Goal: Task Accomplishment & Management: Manage account settings

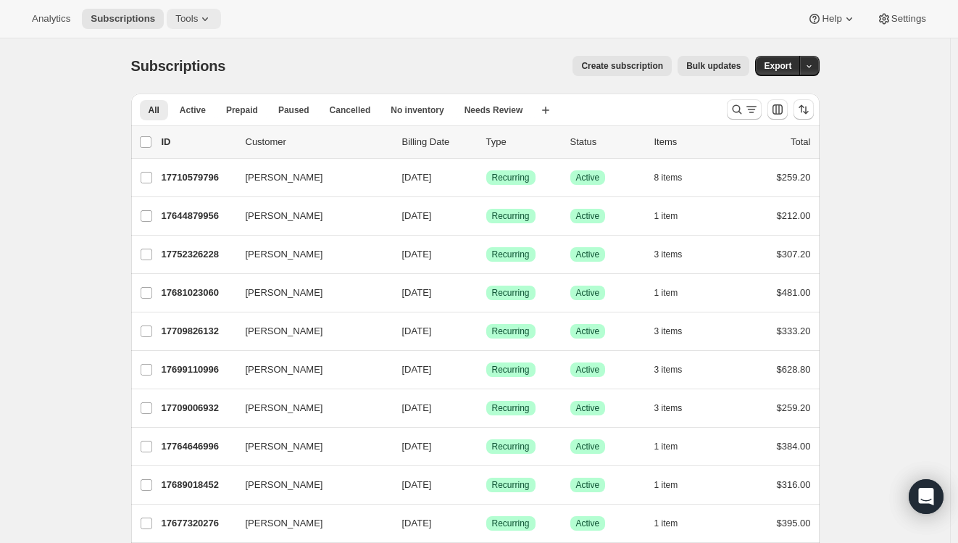
click at [186, 21] on span "Tools" at bounding box center [186, 19] width 22 height 12
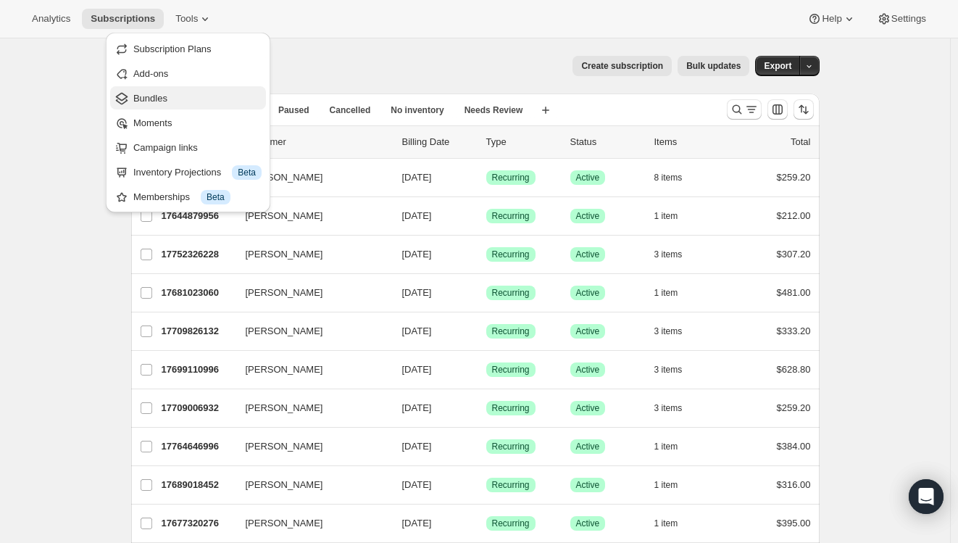
click at [150, 104] on span "Bundles" at bounding box center [197, 98] width 128 height 14
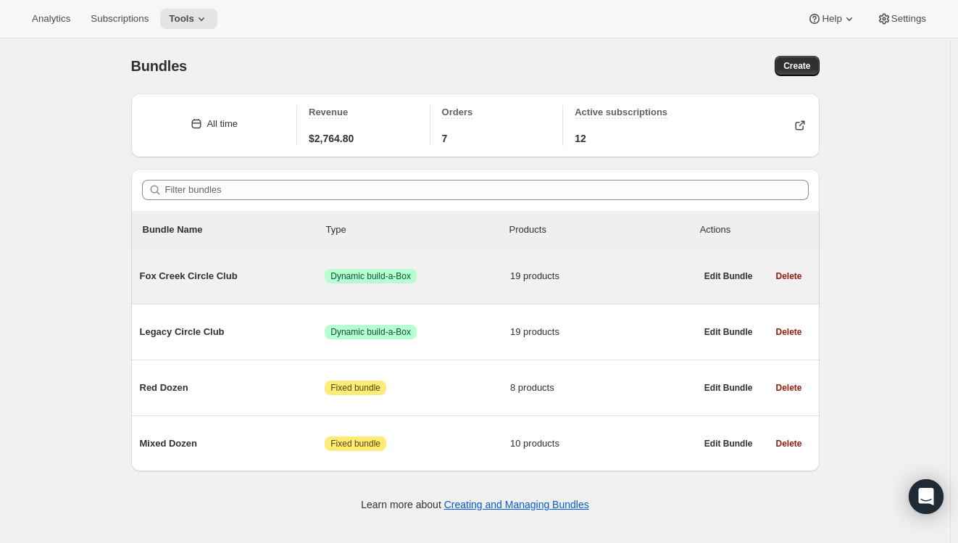
click at [201, 277] on span "Fox Creek Circle Club" at bounding box center [233, 276] width 186 height 14
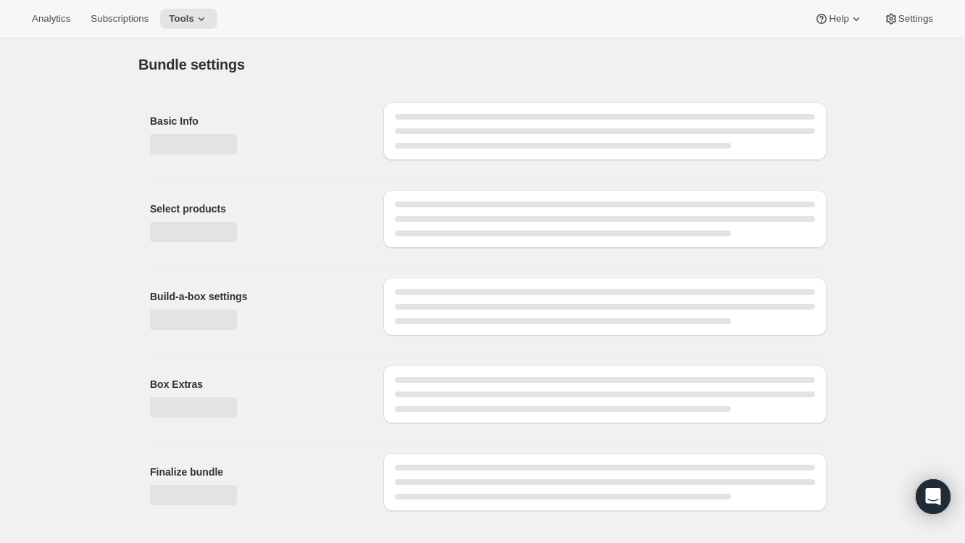
type input "Fox Creek Circle Club"
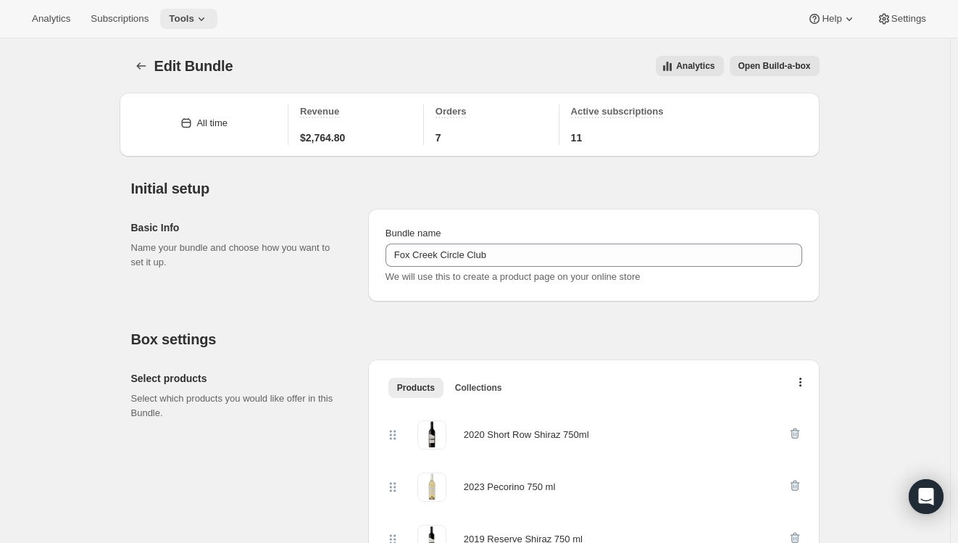
click at [186, 20] on span "Tools" at bounding box center [181, 19] width 25 height 12
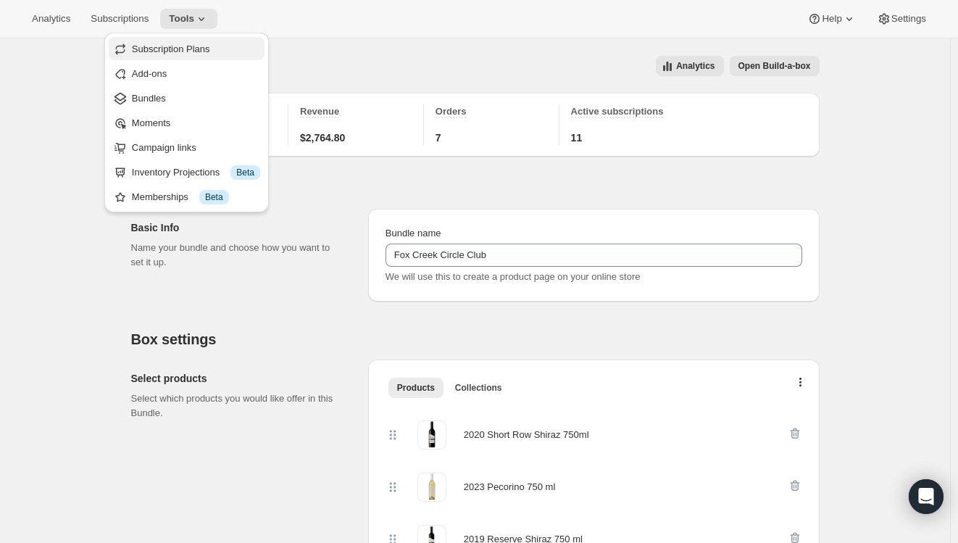
click at [181, 46] on span "Subscription Plans" at bounding box center [171, 48] width 78 height 11
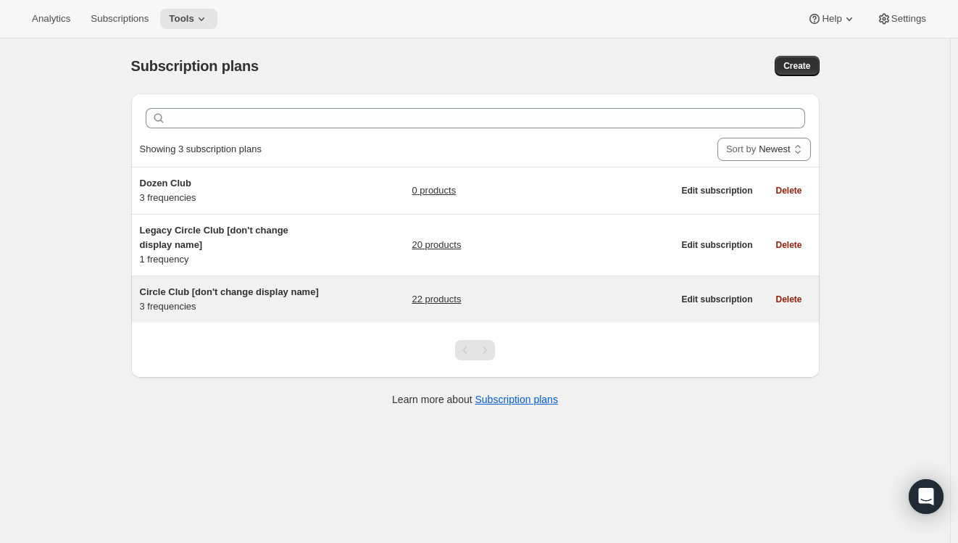
click at [191, 291] on span "Circle Club [don't change display name]" at bounding box center [229, 291] width 179 height 11
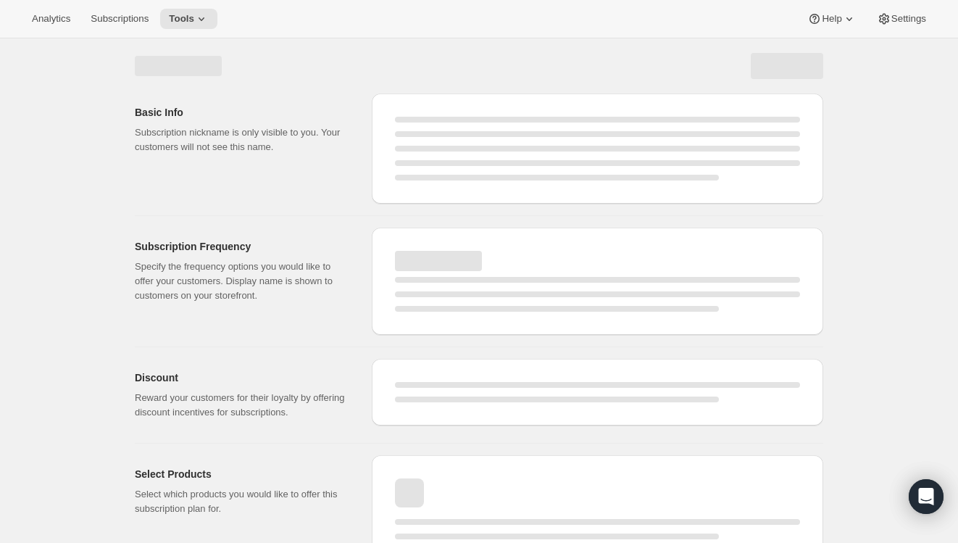
select select "WEEK"
select select "MONTH"
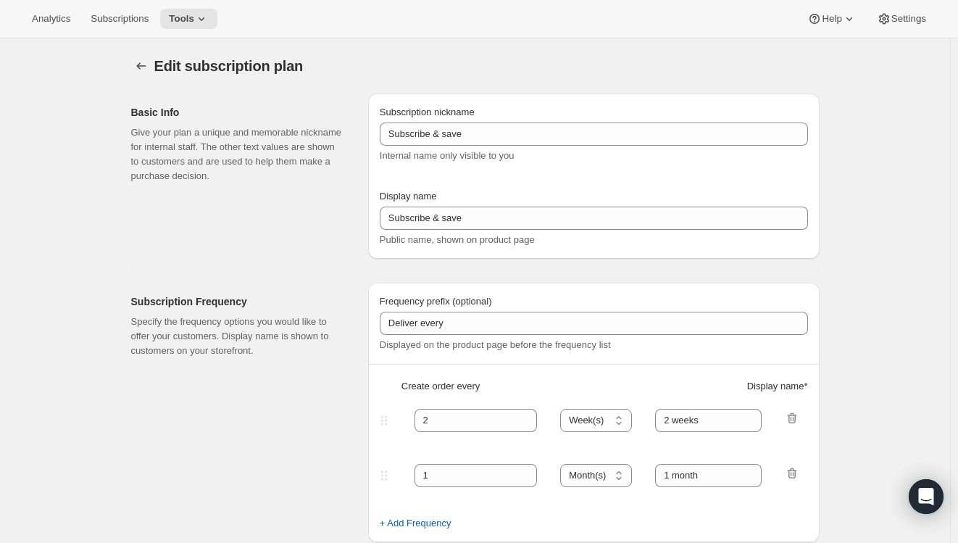
checkbox input "true"
type input "Circle Club [don't change display name]"
type input "Fox Creek Circle Club"
type input "3"
select select "MONTH"
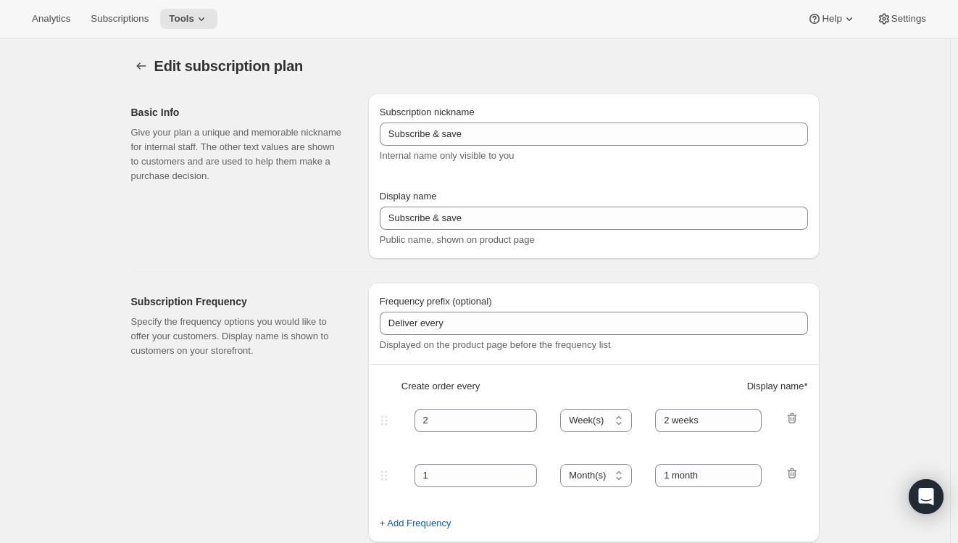
type input "3 months"
type input "4"
type input "4 months"
checkbox input "true"
select select "MONTH"
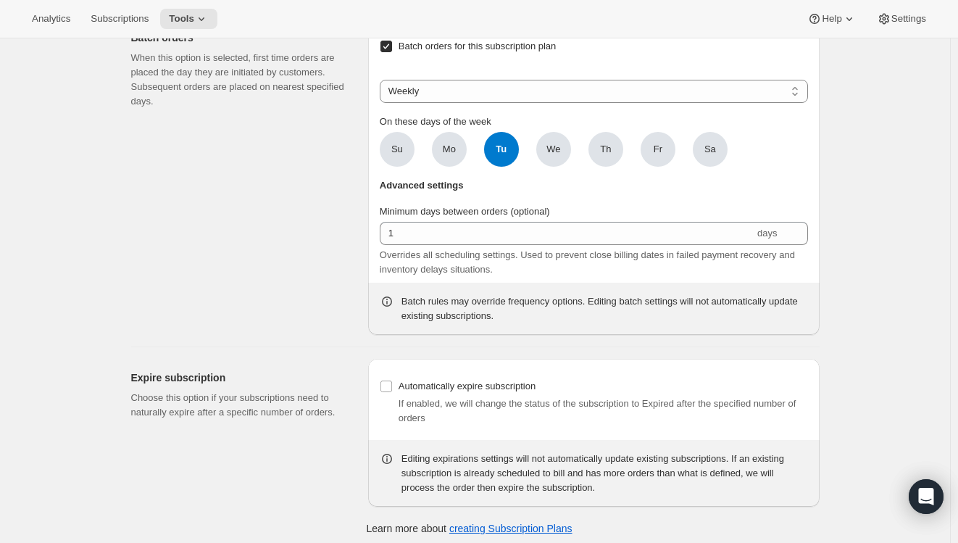
scroll to position [2172, 0]
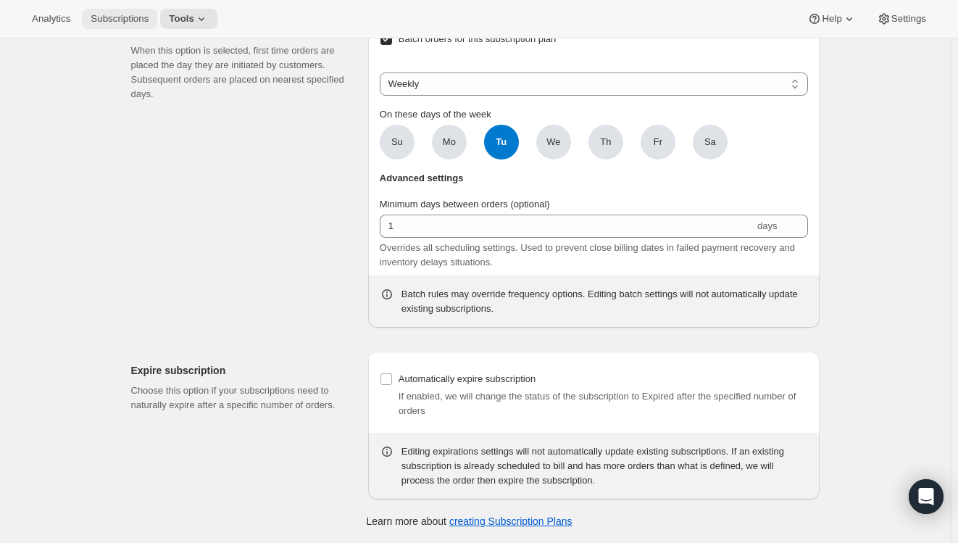
click at [118, 20] on span "Subscriptions" at bounding box center [120, 19] width 58 height 12
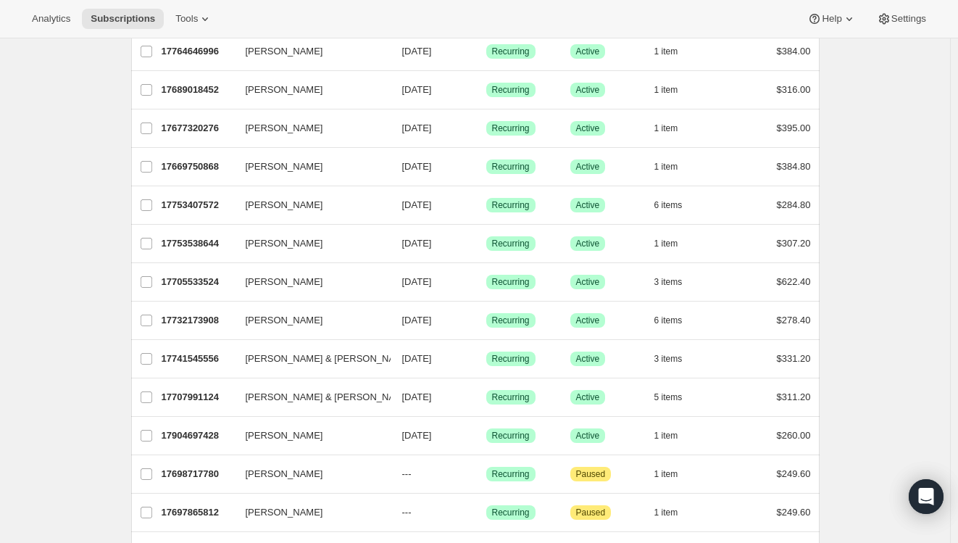
scroll to position [725, 0]
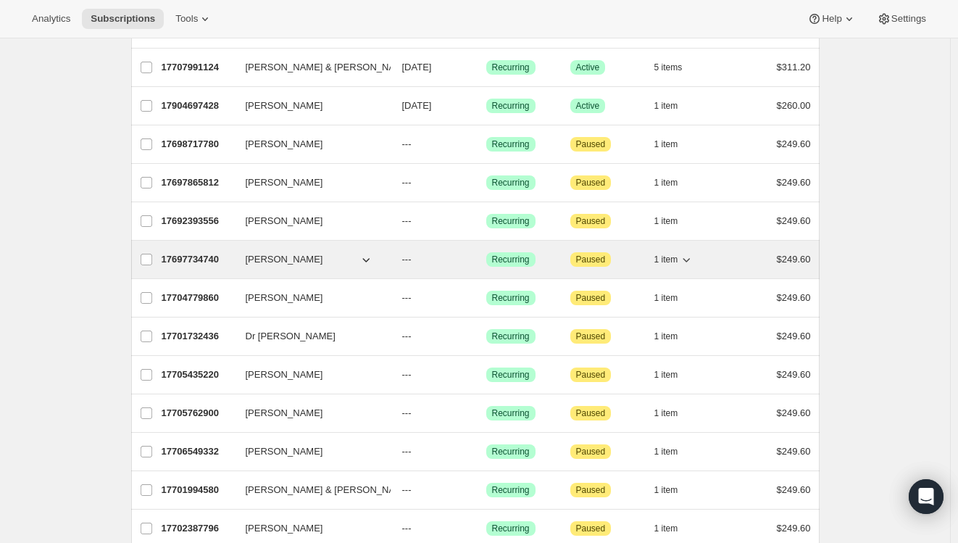
click at [269, 268] on div "17697734740 [PERSON_NAME] --- Success Recurring Attention Paused 1 item $249.60" at bounding box center [486, 259] width 649 height 20
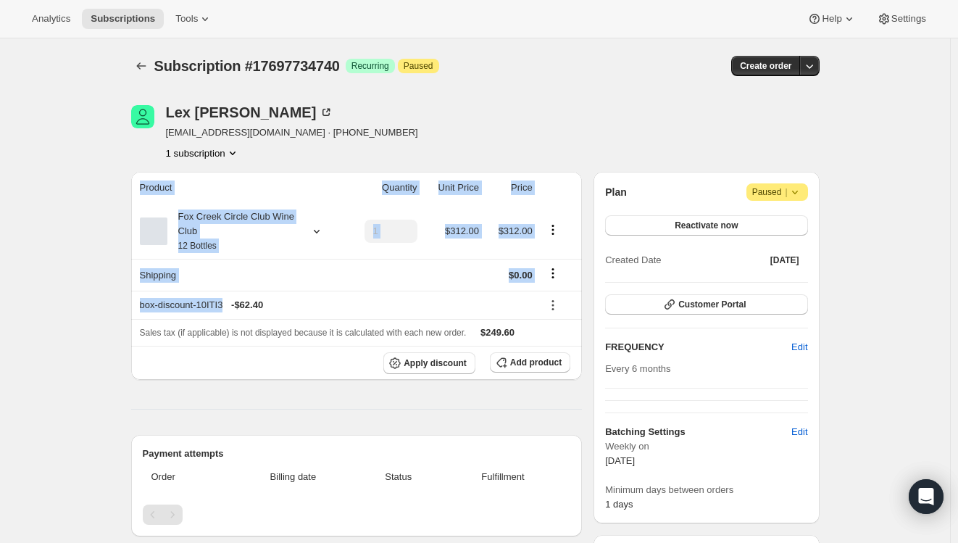
drag, startPoint x: 226, startPoint y: 301, endPoint x: 126, endPoint y: 307, distance: 100.2
click at [126, 307] on div "[PERSON_NAME] [EMAIL_ADDRESS][DOMAIN_NAME] · [PHONE_NUMBER] 1 subscription Prod…" at bounding box center [470, 525] width 700 height 886
click at [191, 309] on div "box-discount-10ITI3 - $62.40" at bounding box center [336, 305] width 393 height 14
drag, startPoint x: 228, startPoint y: 309, endPoint x: 110, endPoint y: 309, distance: 118.1
click at [110, 309] on div "Subscription #17697734740. This page is ready Subscription #17697734740 Success…" at bounding box center [475, 524] width 950 height 972
